Goal: Check status: Check status

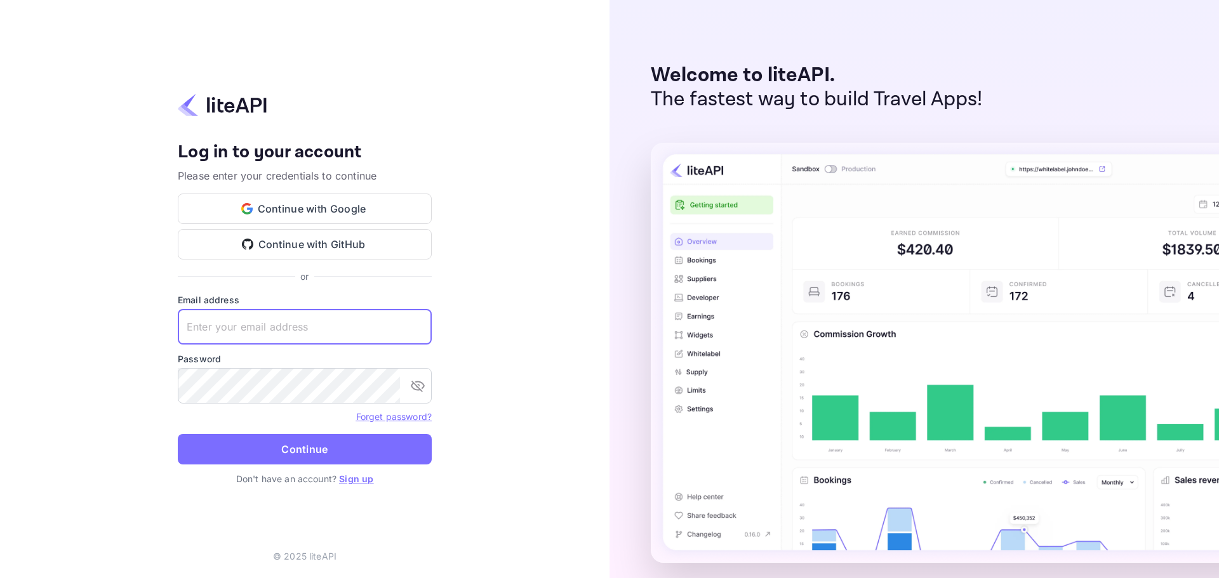
click at [381, 338] on input "text" at bounding box center [305, 327] width 254 height 36
paste input "[EMAIL_ADDRESS][DOMAIN_NAME]"
type input "[EMAIL_ADDRESS][DOMAIN_NAME]"
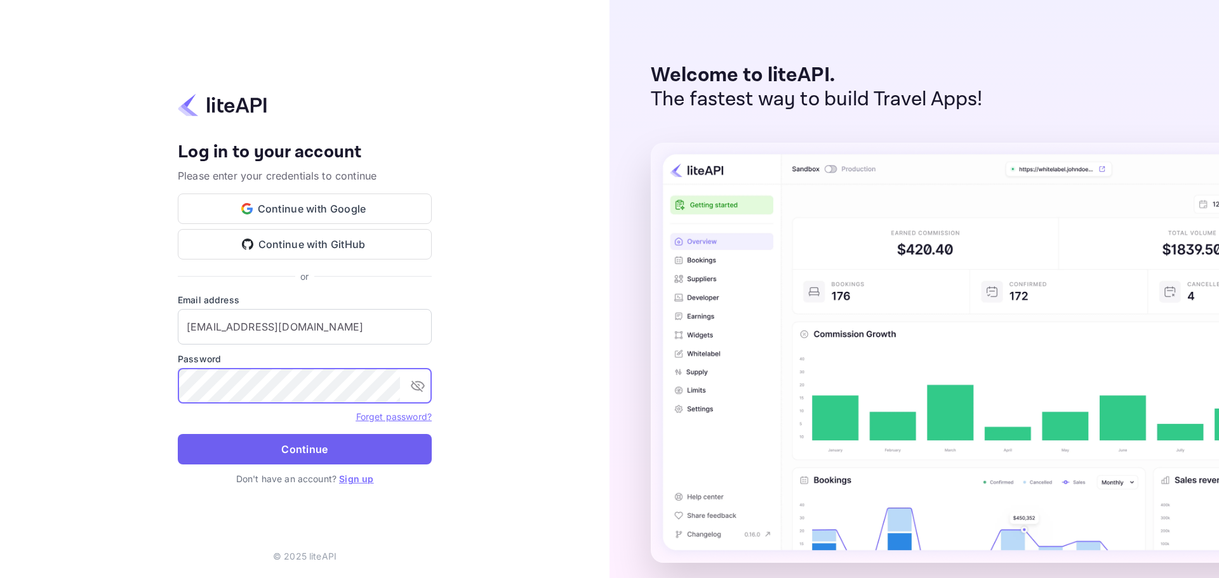
click at [304, 451] on button "Continue" at bounding box center [305, 449] width 254 height 30
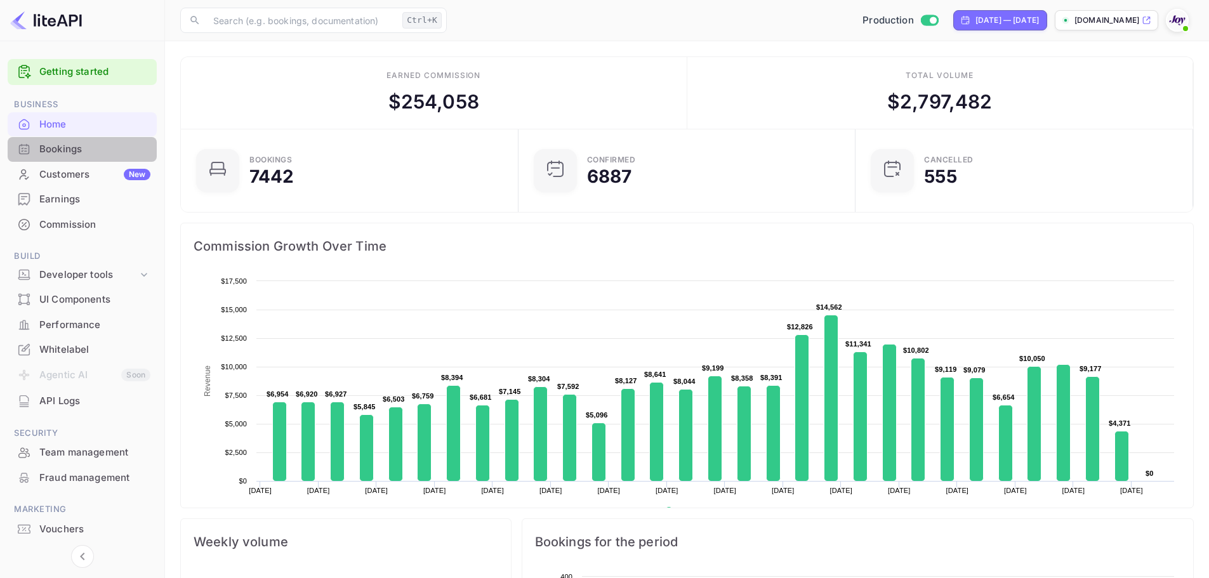
click at [79, 147] on div "Bookings" at bounding box center [94, 149] width 111 height 15
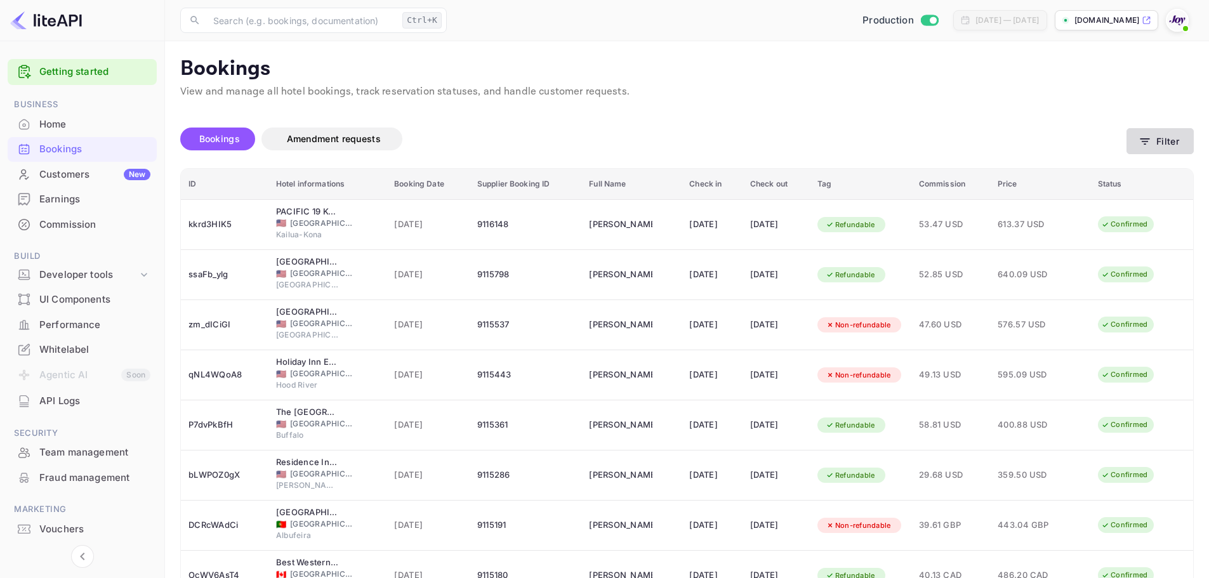
click at [1148, 144] on icon "button" at bounding box center [1145, 141] width 13 height 13
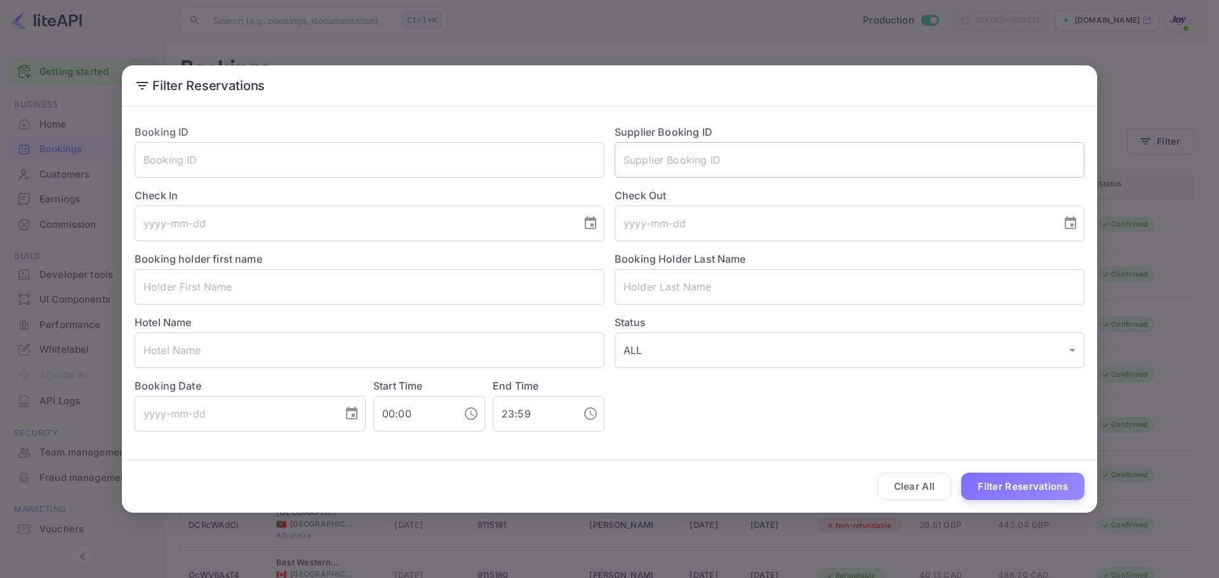
click at [715, 156] on input "text" at bounding box center [849, 160] width 470 height 36
paste input "7379172"
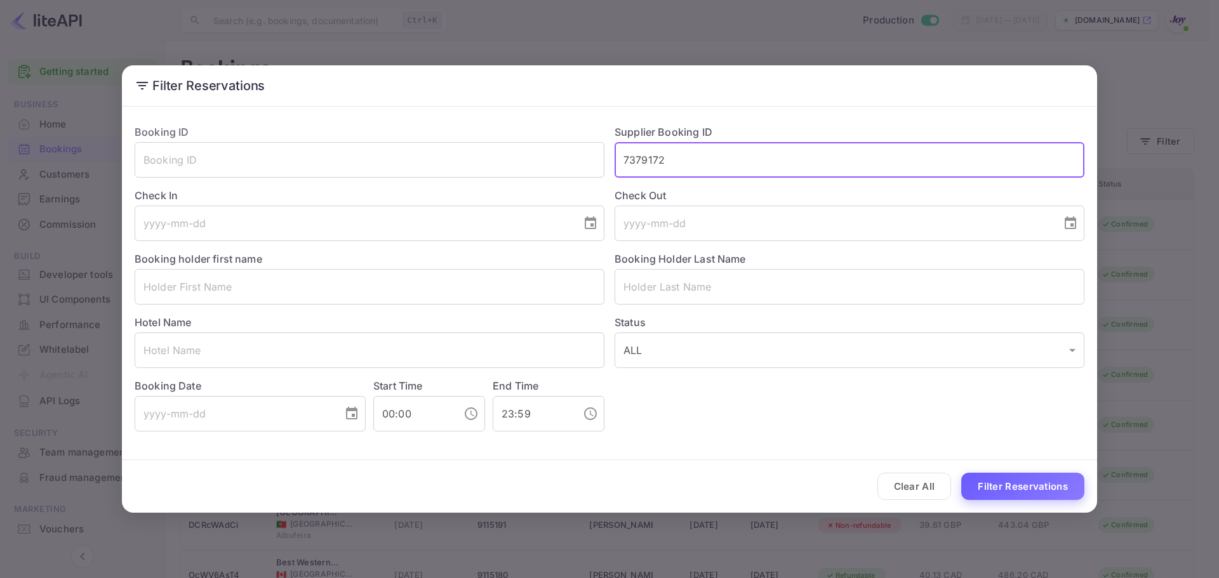
type input "7379172"
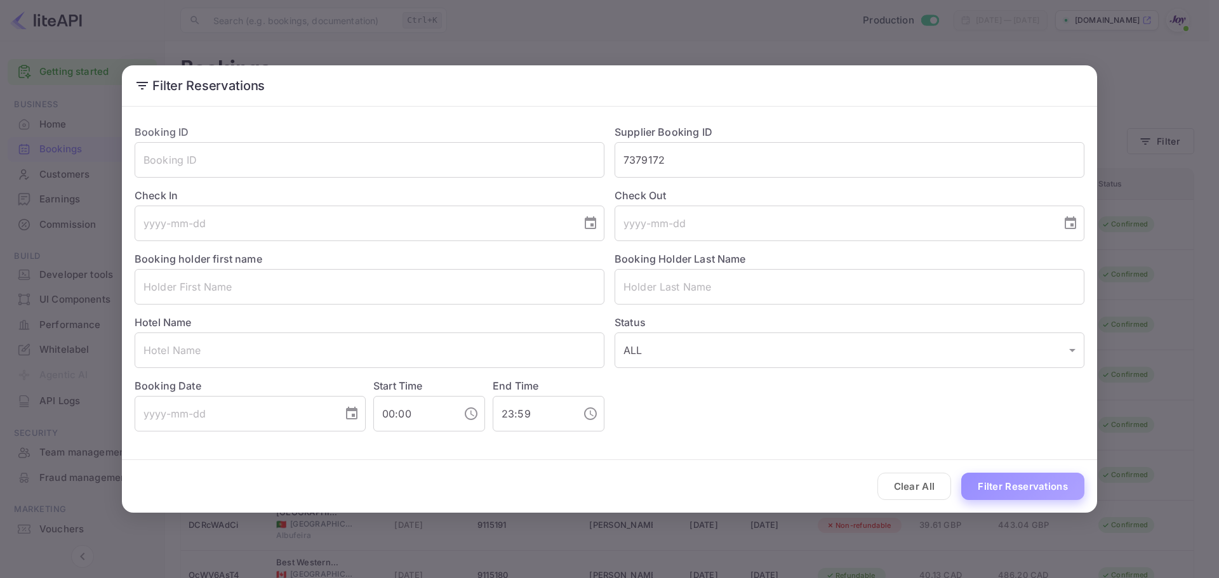
click at [1012, 478] on button "Filter Reservations" at bounding box center [1022, 486] width 123 height 27
